Goal: Information Seeking & Learning: Learn about a topic

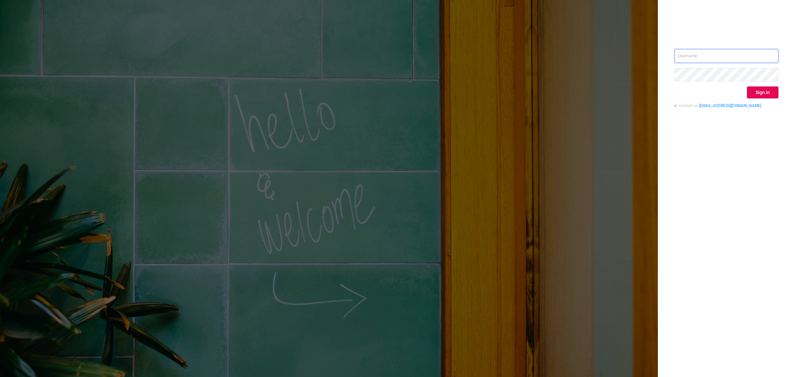
click at [697, 54] on input "text" at bounding box center [726, 56] width 104 height 14
click at [704, 58] on input "text" at bounding box center [726, 56] width 104 height 14
click at [711, 55] on input "text" at bounding box center [726, 56] width 104 height 14
click at [753, 95] on button "Sign in" at bounding box center [762, 92] width 31 height 12
click at [698, 56] on input "text" at bounding box center [726, 56] width 104 height 14
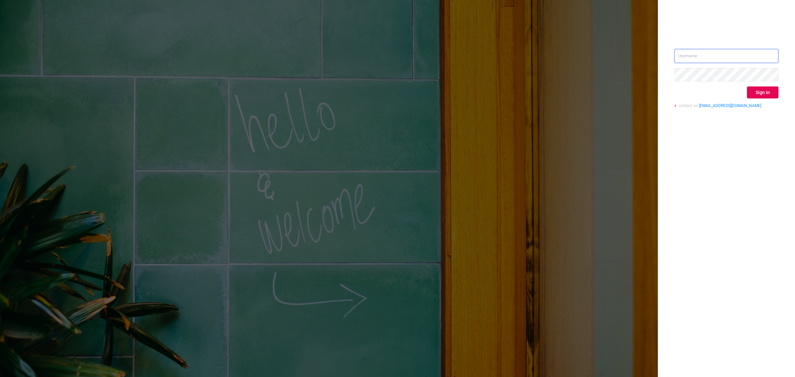
click at [698, 56] on input "text" at bounding box center [726, 56] width 104 height 14
click at [726, 60] on input "text" at bounding box center [726, 56] width 104 height 14
click at [694, 61] on input "text" at bounding box center [726, 56] width 104 height 14
type input "supply-success@onetag.com"
click at [760, 94] on button "Sign in" at bounding box center [762, 92] width 31 height 12
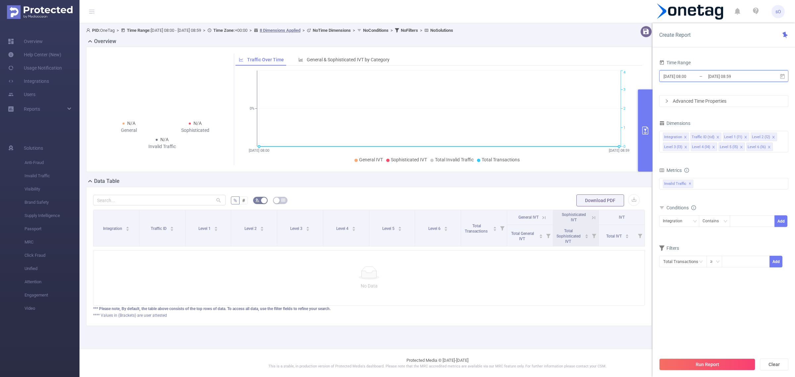
click at [783, 75] on icon at bounding box center [782, 76] width 5 height 5
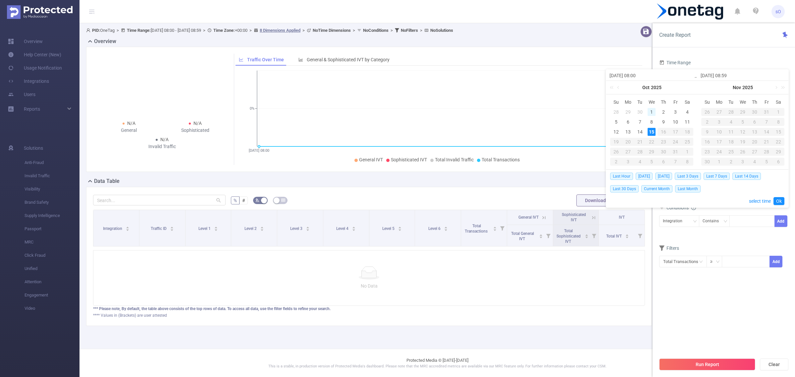
click at [648, 113] on div "1" at bounding box center [651, 112] width 8 height 8
click at [616, 126] on div "5" at bounding box center [616, 122] width 8 height 8
type input "2025-10-01 08:00"
type input "2025-10-05 08:59"
type input "2025-10-01 08:00"
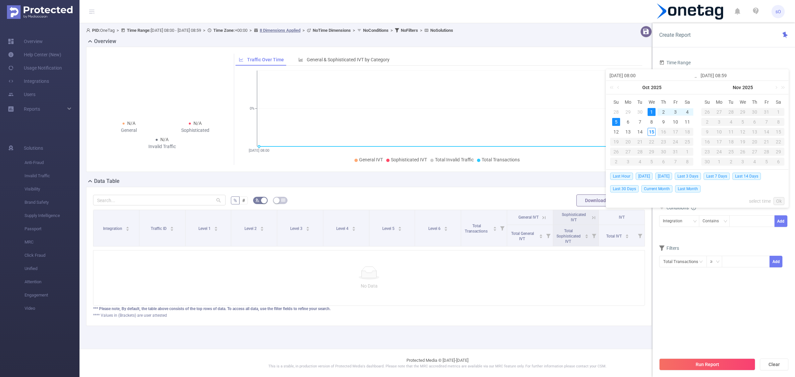
type input "2025-10-05 08:59"
click at [650, 132] on div "15" at bounding box center [651, 132] width 8 height 8
click at [649, 121] on div "8" at bounding box center [651, 122] width 8 height 8
type input "2025-10-08 08:00"
type input "2025-10-15 08:59"
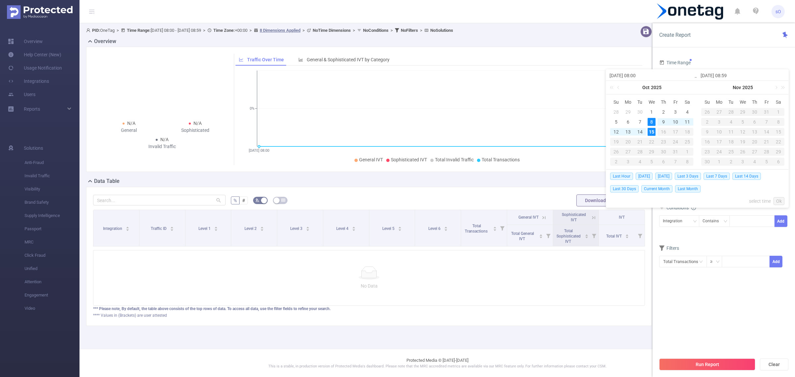
type input "2025-10-08 08:00"
type input "2025-10-15 08:59"
click at [780, 201] on link "Ok" at bounding box center [778, 201] width 11 height 8
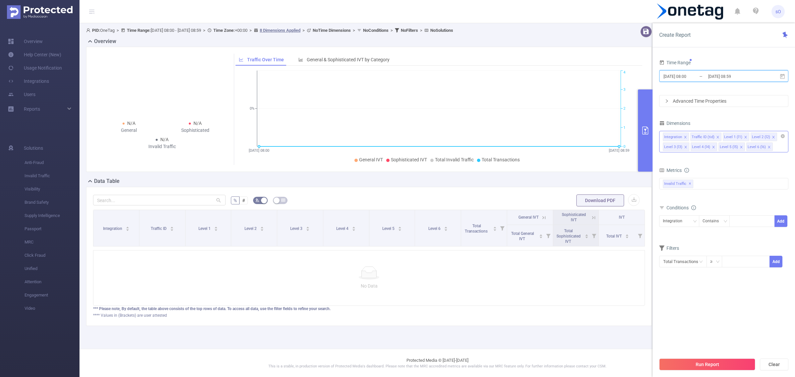
click at [684, 138] on icon "icon: close" at bounding box center [685, 136] width 3 height 3
click at [689, 138] on icon "icon: close" at bounding box center [690, 137] width 2 height 2
click at [740, 137] on icon "icon: close" at bounding box center [741, 137] width 2 height 2
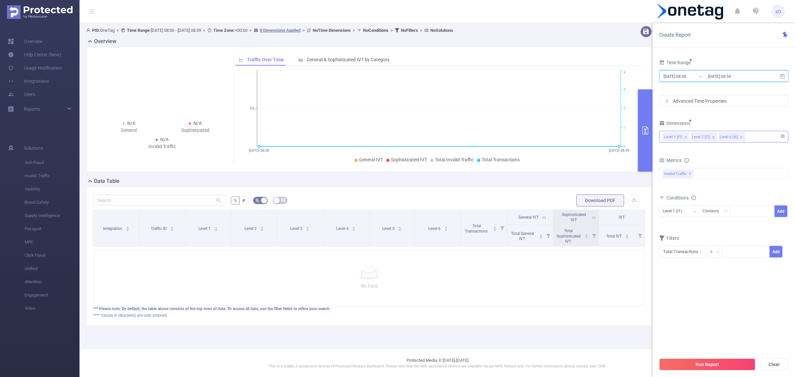
click at [740, 137] on icon "icon: close" at bounding box center [741, 137] width 2 height 2
click at [726, 362] on button "Run Report" at bounding box center [707, 364] width 96 height 12
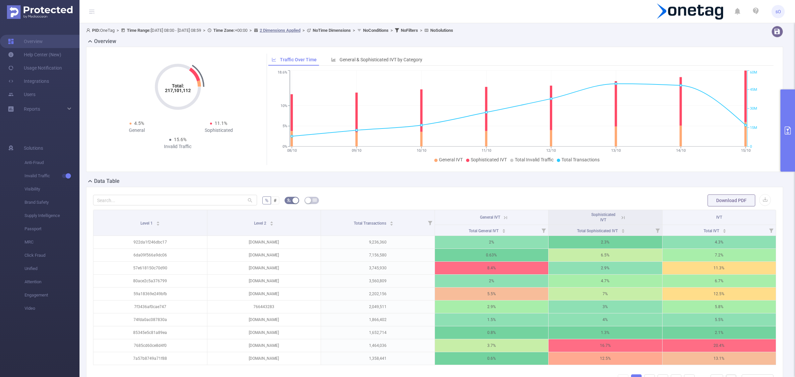
click at [502, 217] on icon at bounding box center [505, 218] width 6 height 6
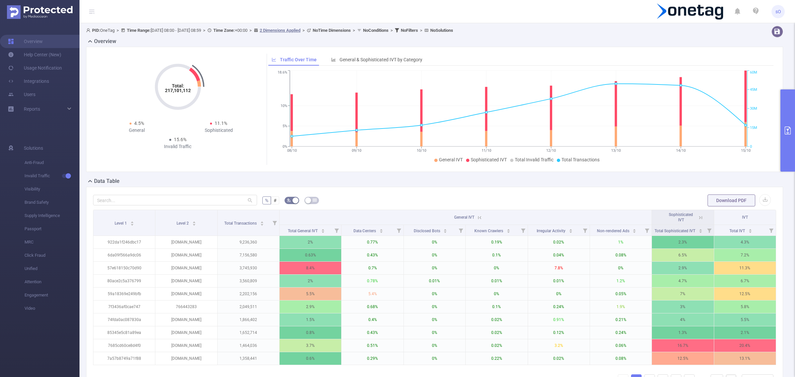
click at [499, 217] on th "General IVT" at bounding box center [466, 217] width 372 height 15
click at [788, 121] on button "primary" at bounding box center [787, 130] width 15 height 82
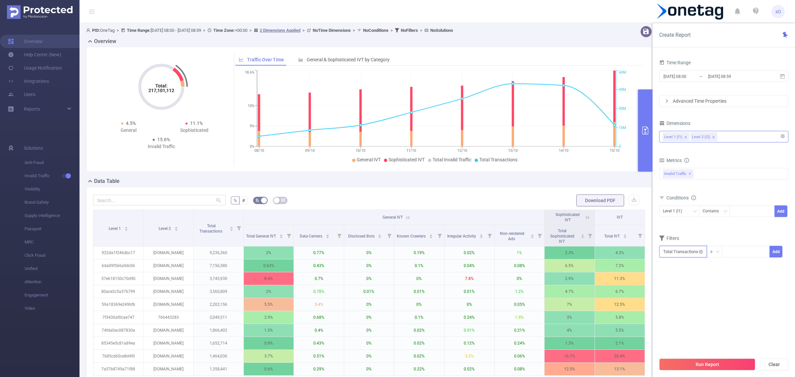
click at [692, 254] on input "text" at bounding box center [683, 252] width 48 height 12
click at [684, 277] on li "Invalid Traffic" at bounding box center [683, 276] width 48 height 11
click at [726, 264] on li "General IVT" at bounding box center [729, 265] width 48 height 11
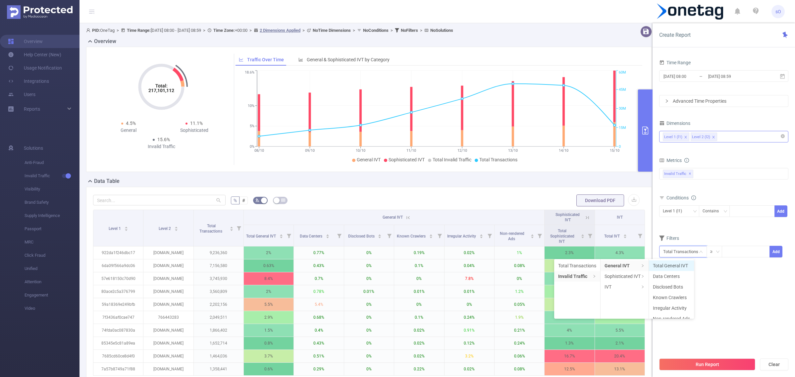
click at [673, 264] on li "Total General IVT" at bounding box center [671, 265] width 45 height 11
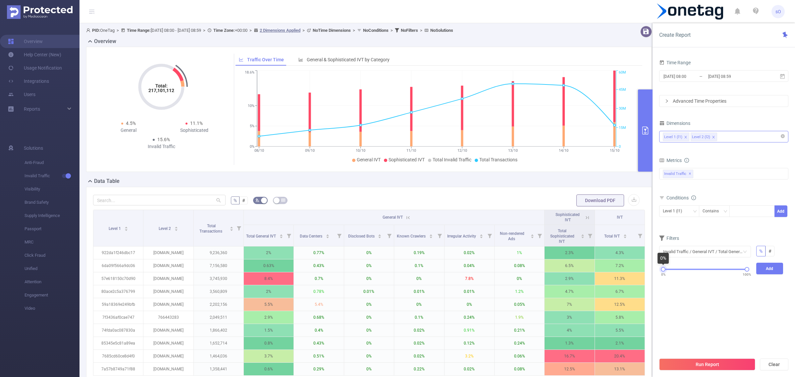
drag, startPoint x: 663, startPoint y: 270, endPoint x: 654, endPoint y: 264, distance: 10.3
click at [654, 264] on div "Time Range 2025-10-08 08:00 _ 2025-10-15 08:59 Advanced Time Properties Dimensi…" at bounding box center [723, 219] width 142 height 337
click at [700, 250] on input "text" at bounding box center [705, 252] width 92 height 12
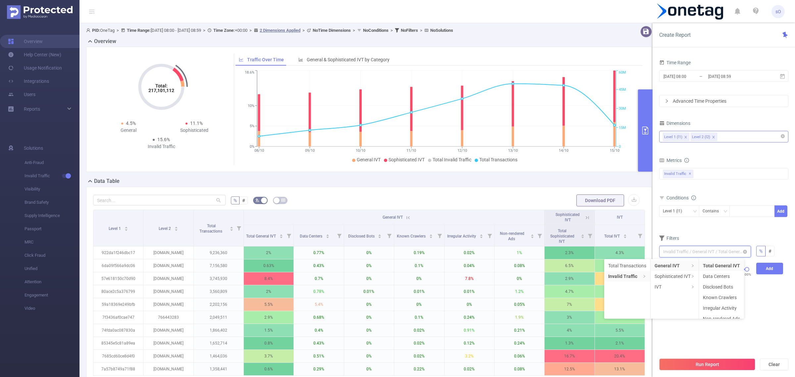
scroll to position [1, 0]
click at [668, 284] on li "IVT" at bounding box center [674, 286] width 48 height 11
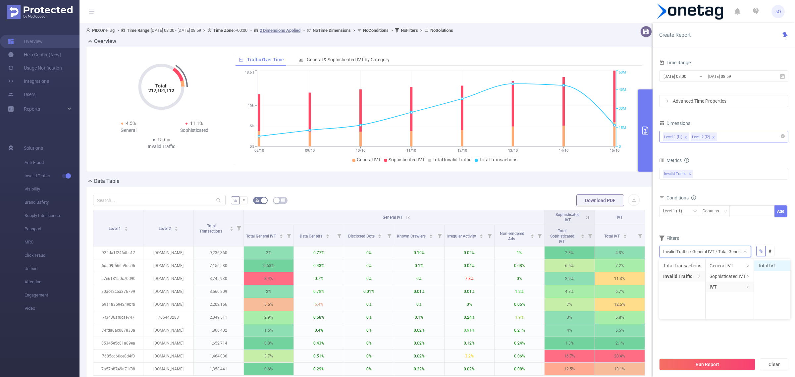
click at [771, 263] on li "Total IVT" at bounding box center [772, 265] width 36 height 11
drag, startPoint x: 662, startPoint y: 270, endPoint x: 689, endPoint y: 277, distance: 27.6
click at [689, 277] on div "0% 100%" at bounding box center [704, 272] width 97 height 18
click at [703, 363] on button "Run Report" at bounding box center [707, 364] width 96 height 12
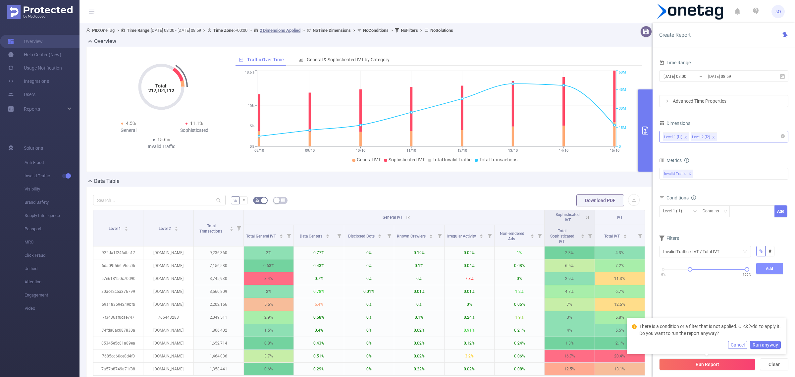
click at [769, 269] on button "Add" at bounding box center [769, 269] width 27 height 12
click at [709, 366] on button "Run Report" at bounding box center [707, 364] width 96 height 12
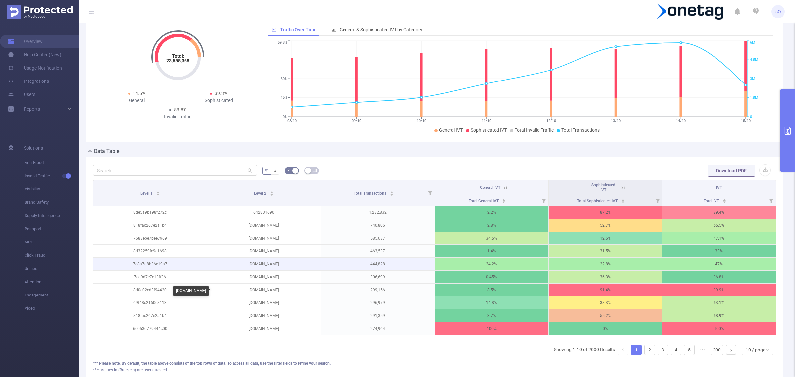
scroll to position [30, 0]
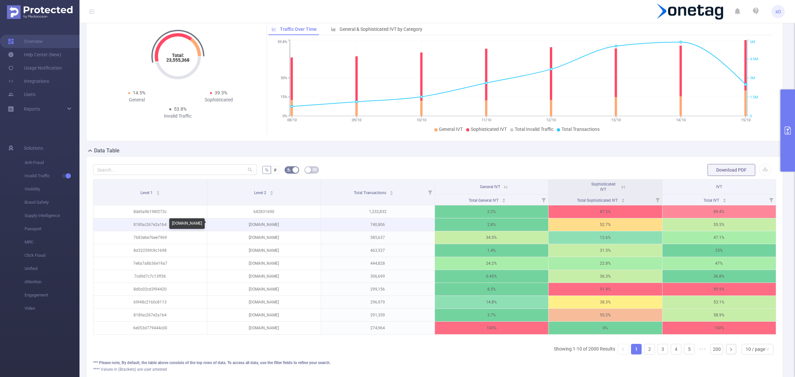
click at [262, 224] on p "zap-sports.com" at bounding box center [264, 224] width 114 height 13
copy p "zap-sports.com"
click at [151, 225] on p "818fac267e2a1b4" at bounding box center [150, 224] width 114 height 13
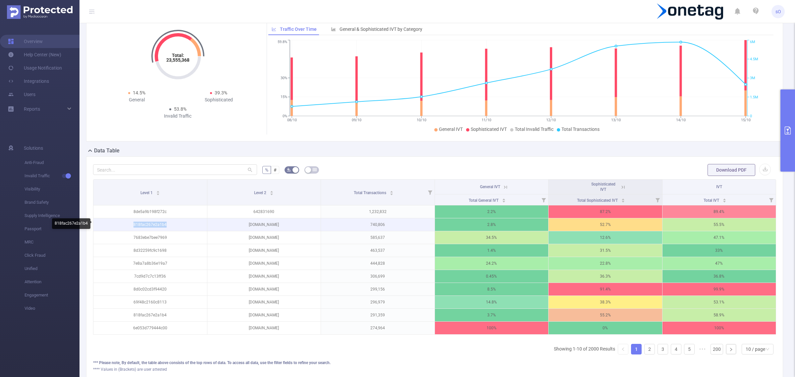
click at [151, 225] on p "818fac267e2a1b4" at bounding box center [150, 224] width 114 height 13
copy p "818fac267e2a1b4"
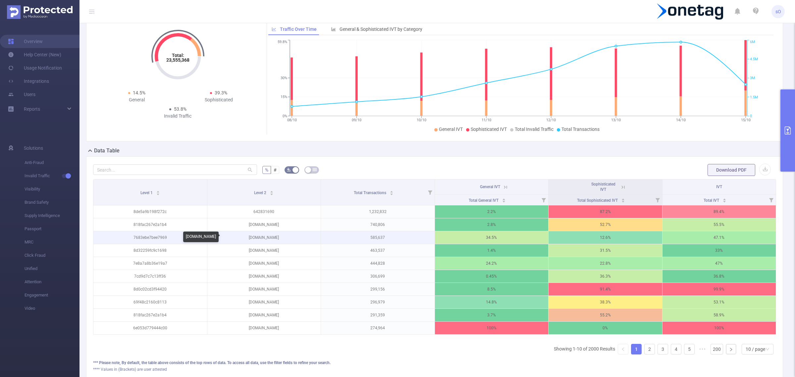
click at [262, 238] on p "bloxd.io" at bounding box center [264, 237] width 114 height 13
copy p "bloxd.io"
click at [148, 238] on p "7683ebe7bee7969" at bounding box center [150, 237] width 114 height 13
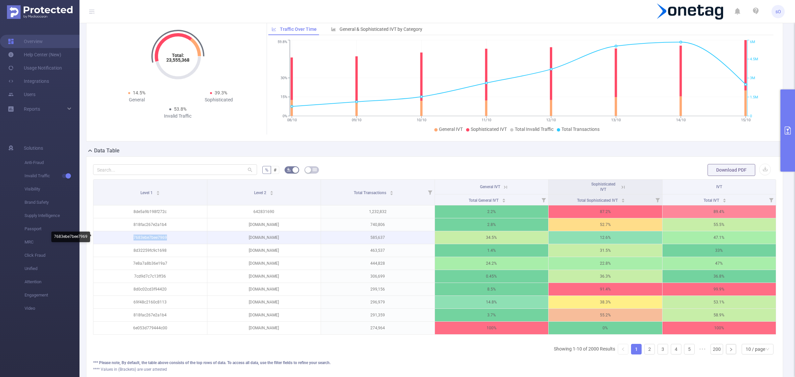
click at [148, 238] on p "7683ebe7bee7969" at bounding box center [150, 237] width 114 height 13
copy p "7683ebe7bee7969"
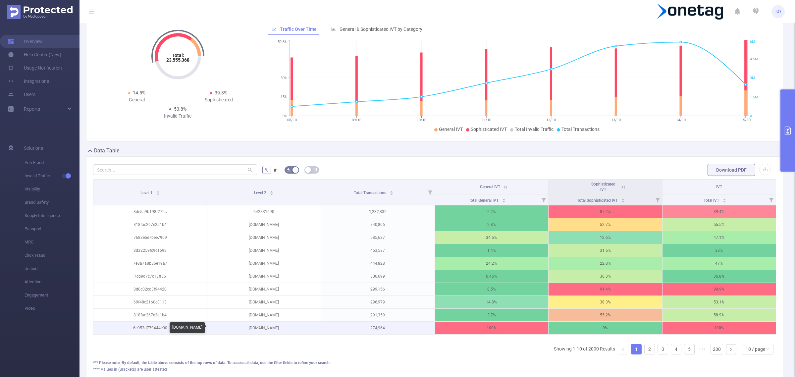
click at [268, 328] on p "overlay.stats.cc" at bounding box center [264, 328] width 114 height 13
copy p "overlay.stats.cc"
click at [159, 327] on p "6e053d779444c00" at bounding box center [150, 328] width 114 height 13
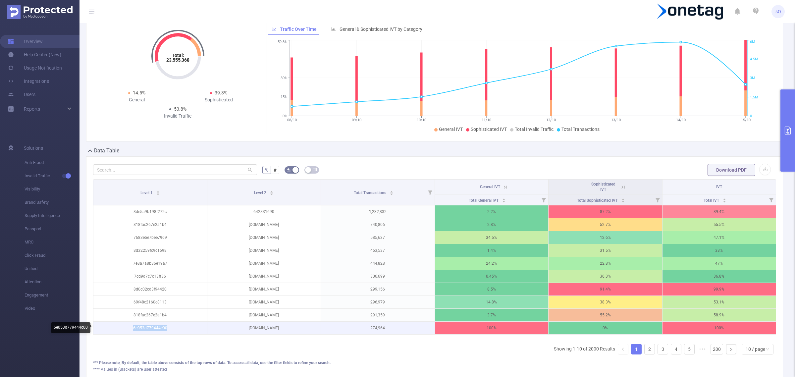
click at [159, 327] on p "6e053d779444c00" at bounding box center [150, 328] width 114 height 13
copy p "6e053d779444c00"
click at [267, 329] on p "overlay.stats.cc" at bounding box center [264, 328] width 114 height 13
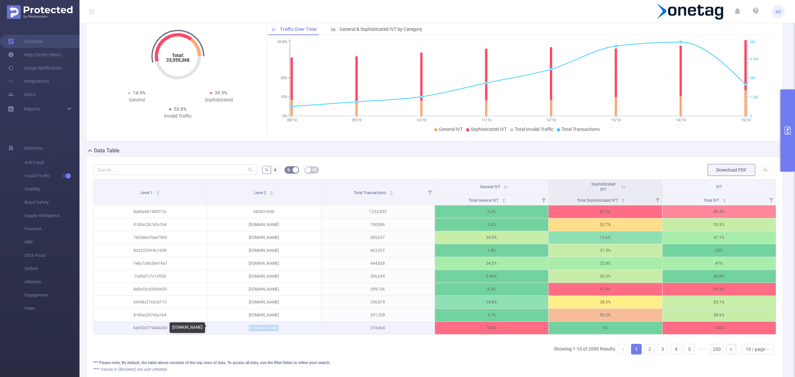
copy p "overlay.stats.cc"
click at [504, 188] on icon at bounding box center [505, 186] width 3 height 3
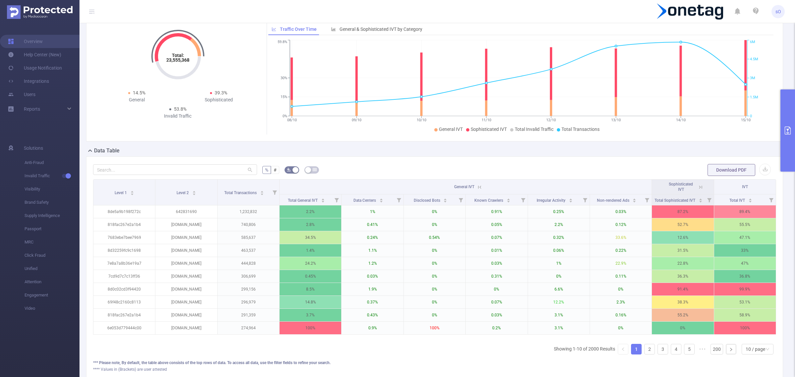
click at [475, 184] on icon at bounding box center [479, 186] width 8 height 7
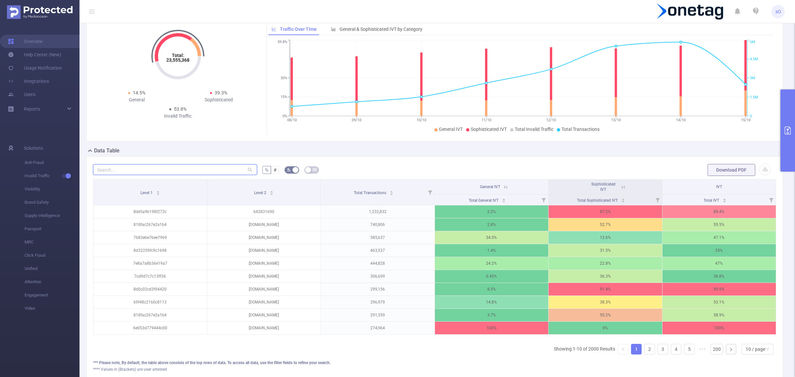
click at [175, 169] on input "text" at bounding box center [175, 169] width 164 height 11
paste input "overlay.stats.cc"
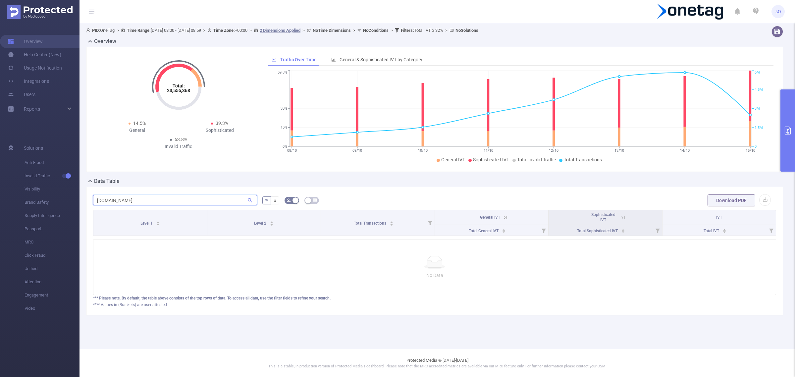
scroll to position [0, 0]
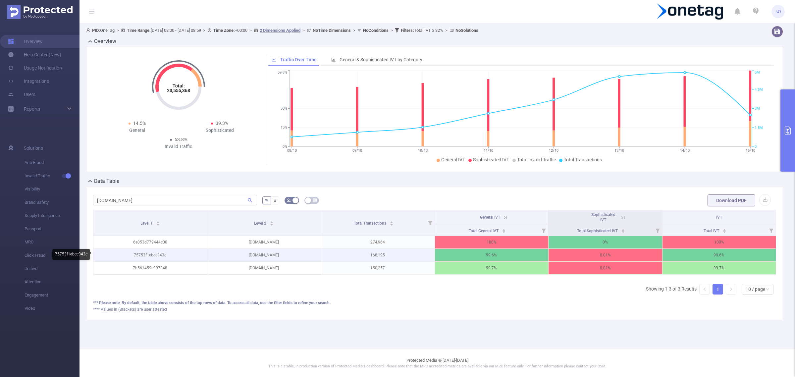
click at [153, 253] on p "75753f1ebcc343c" at bounding box center [150, 255] width 114 height 13
copy p "75753f1ebcc343c"
click at [255, 254] on p "overlay.stats.cc" at bounding box center [264, 255] width 114 height 13
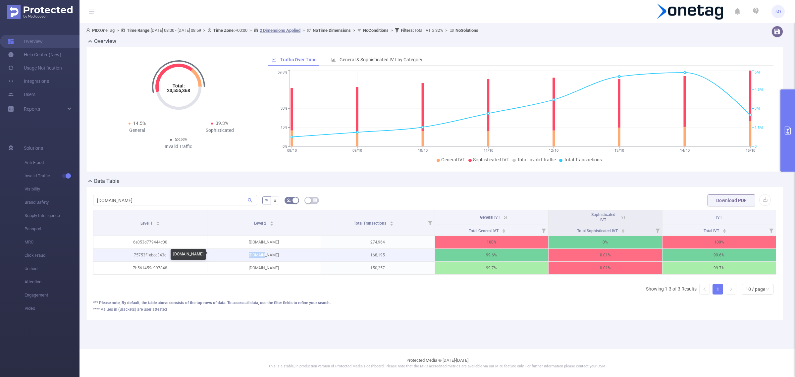
copy p "overlay"
click at [114, 199] on input "overlay.stats.cc" at bounding box center [175, 200] width 164 height 11
type input "c"
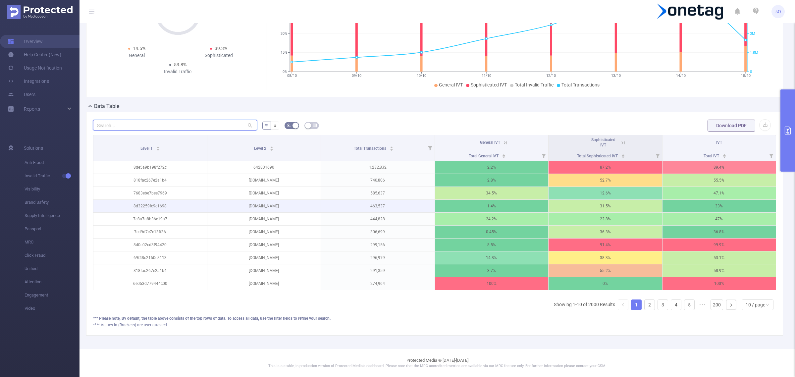
scroll to position [80, 0]
click at [646, 306] on link "2" at bounding box center [649, 305] width 10 height 10
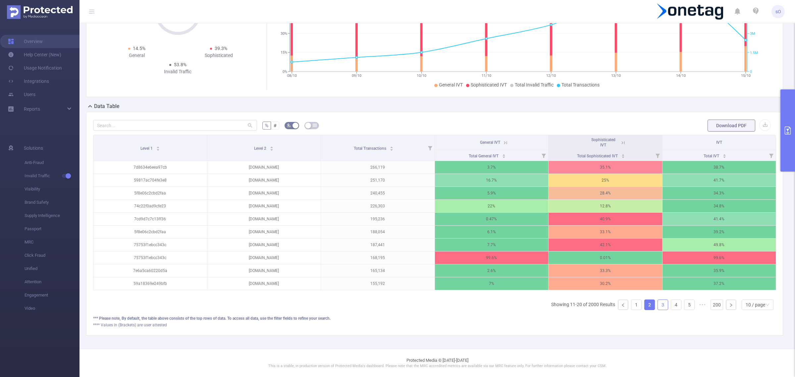
click at [658, 308] on link "3" at bounding box center [663, 305] width 10 height 10
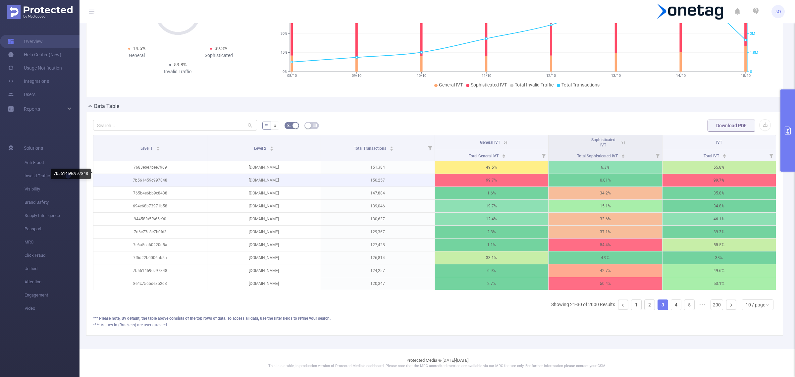
click at [160, 176] on p "7b561459c997848" at bounding box center [150, 180] width 114 height 13
copy p "7b561459c997848"
click at [671, 305] on link "4" at bounding box center [676, 305] width 10 height 10
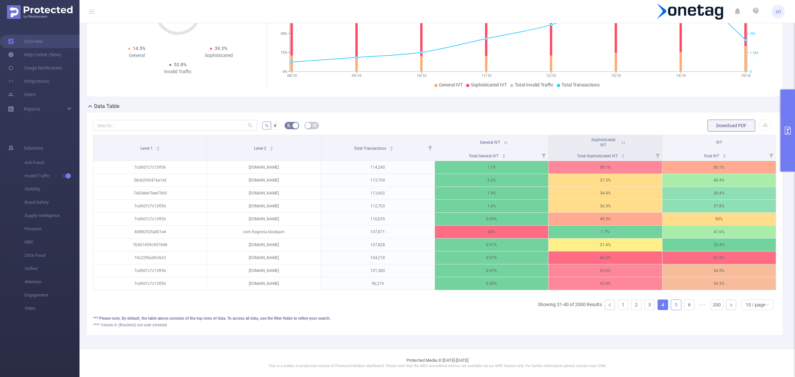
click at [671, 305] on link "5" at bounding box center [676, 305] width 10 height 10
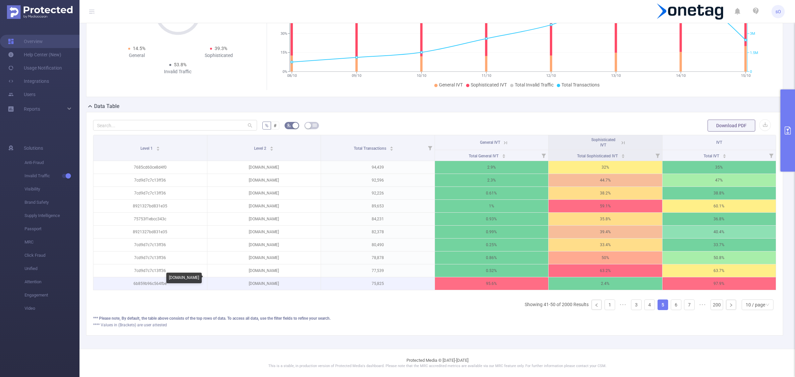
click at [262, 279] on p "wellzenzone.com" at bounding box center [264, 283] width 114 height 13
click at [502, 140] on icon at bounding box center [505, 143] width 6 height 6
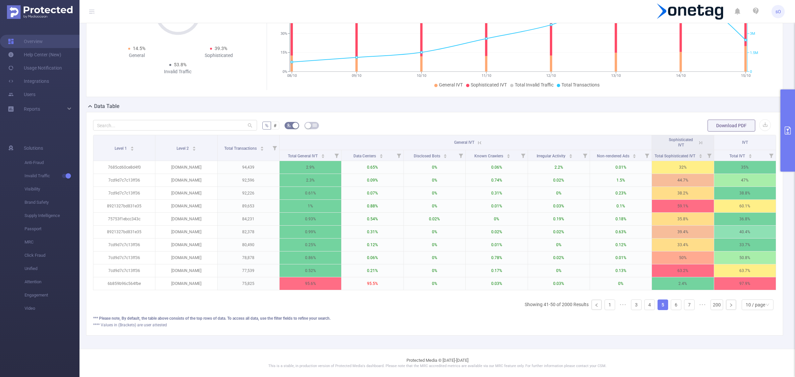
click at [471, 140] on span "General IVT" at bounding box center [464, 142] width 20 height 5
click at [477, 140] on icon at bounding box center [480, 143] width 6 height 6
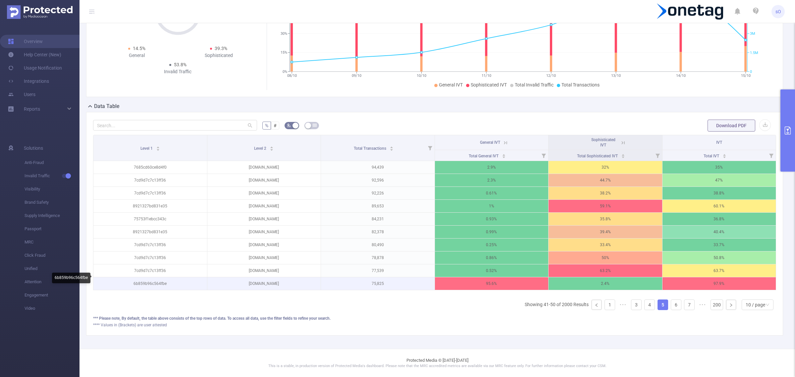
click at [143, 280] on p "6b859b96c564fbe" at bounding box center [150, 283] width 114 height 13
click at [258, 277] on p "wellzenzone.com" at bounding box center [264, 283] width 114 height 13
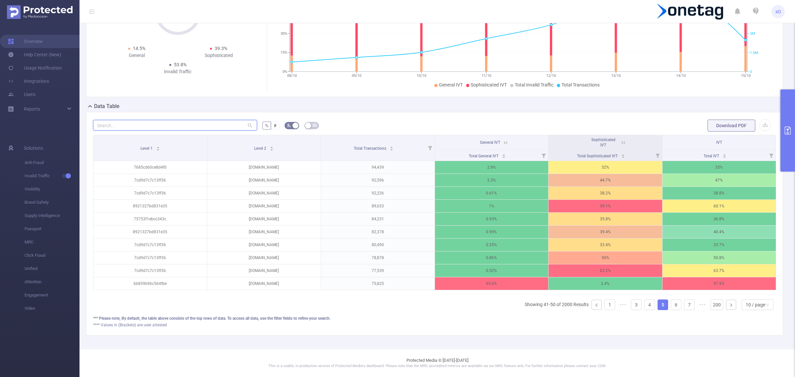
click at [150, 120] on input "text" at bounding box center [175, 125] width 164 height 11
paste input "wellzenzone.com"
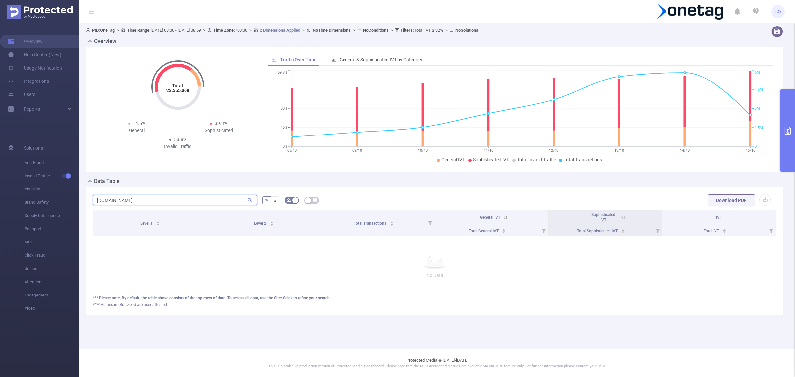
scroll to position [0, 0]
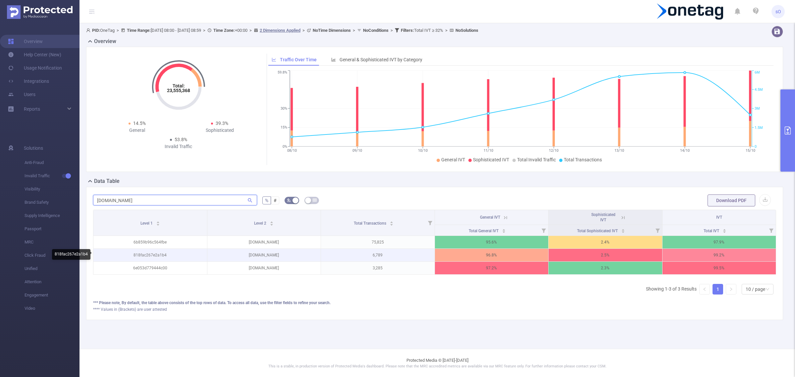
type input "wellzenzone.com"
click at [151, 255] on p "818fac267e2a1b4" at bounding box center [150, 255] width 114 height 13
click at [170, 199] on input "wellzenzone.com" at bounding box center [175, 200] width 164 height 11
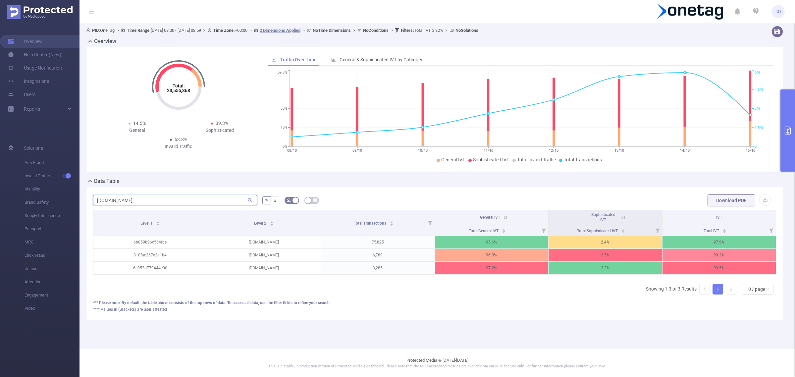
click at [170, 199] on input "wellzenzone.com" at bounding box center [175, 200] width 164 height 11
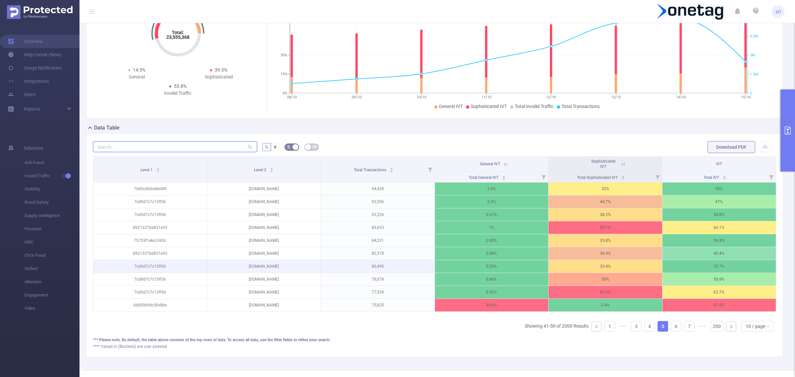
scroll to position [54, 0]
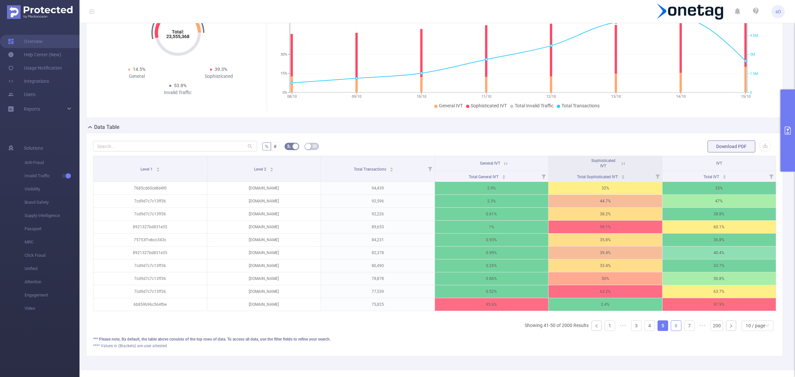
click at [671, 331] on link "6" at bounding box center [676, 326] width 10 height 10
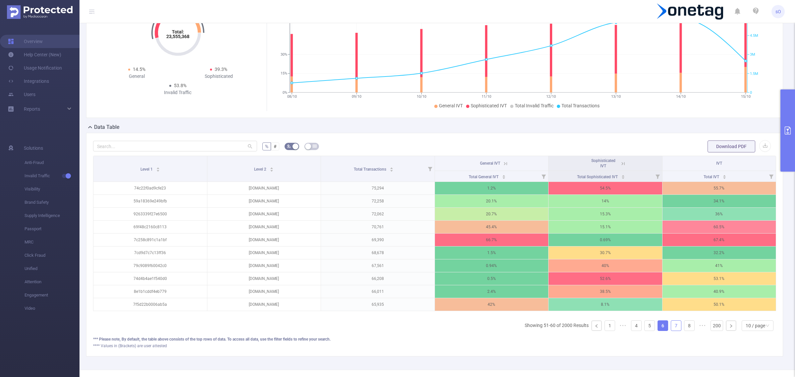
click at [671, 331] on link "7" at bounding box center [676, 326] width 10 height 10
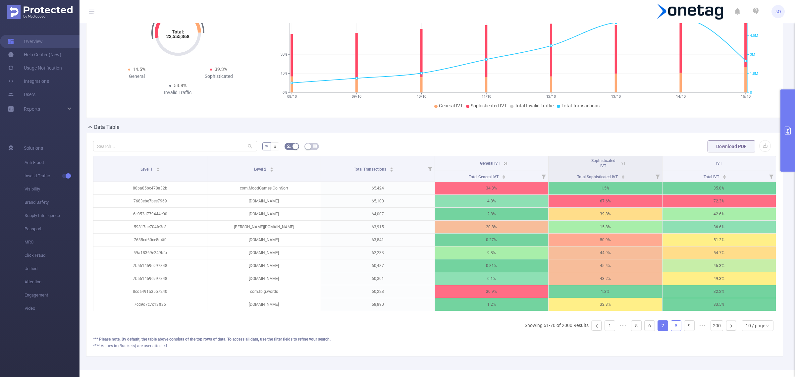
click at [671, 331] on link "8" at bounding box center [676, 326] width 10 height 10
